Goal: Task Accomplishment & Management: Manage account settings

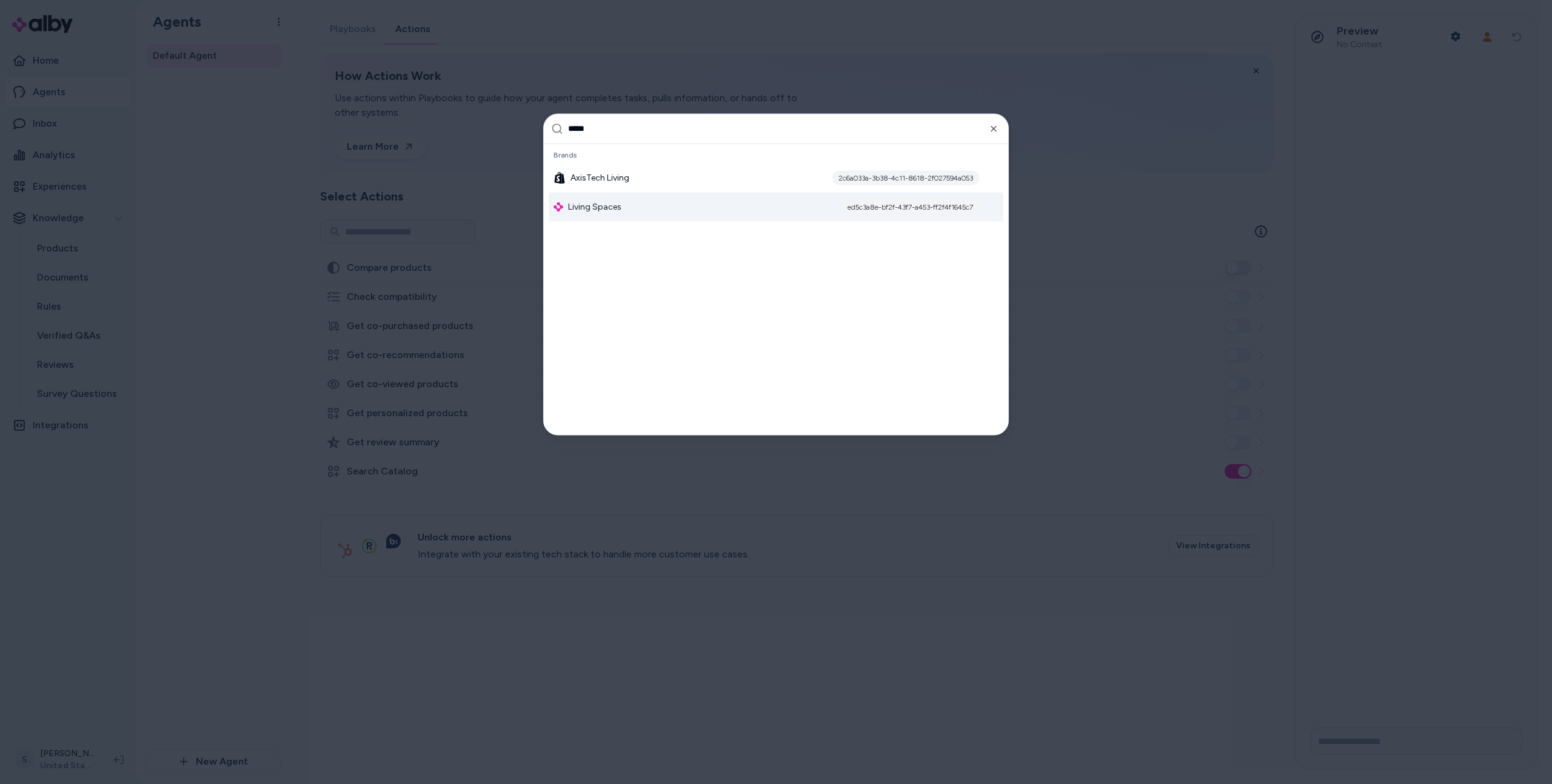
type input "*****"
click at [765, 209] on div "Living Spaces ed5c3a8e-bf2f-43f7-a453-ff2f4f1645c7" at bounding box center [776, 207] width 454 height 29
